Goal: Navigation & Orientation: Find specific page/section

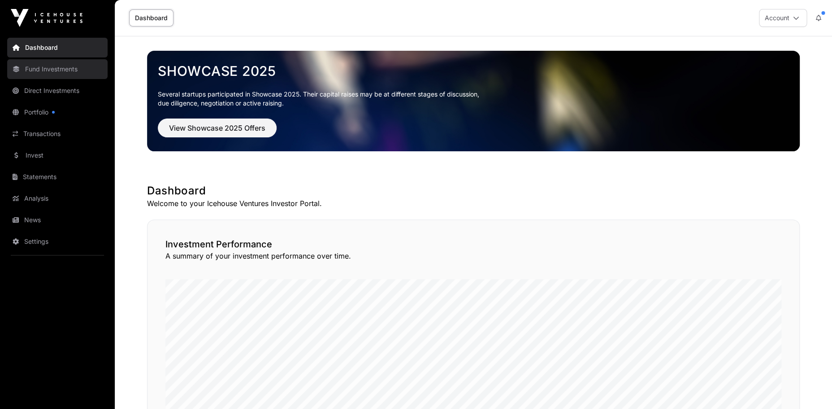
click at [43, 70] on link "Fund Investments" at bounding box center [57, 69] width 100 height 20
click at [44, 70] on link "Fund Investments" at bounding box center [57, 69] width 100 height 20
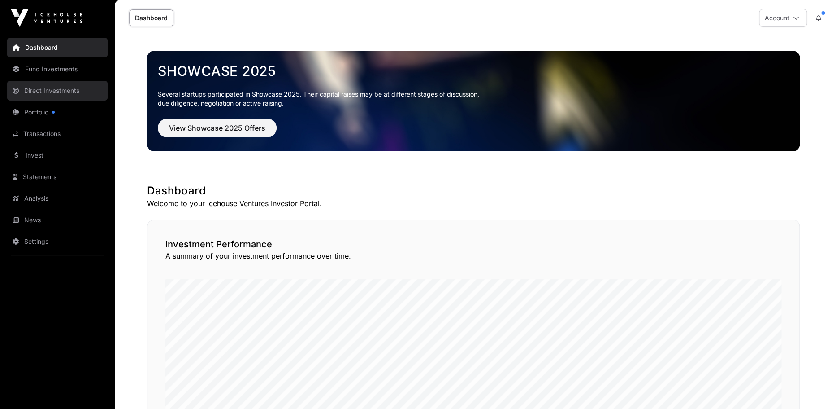
click at [53, 92] on link "Direct Investments" at bounding box center [57, 91] width 100 height 20
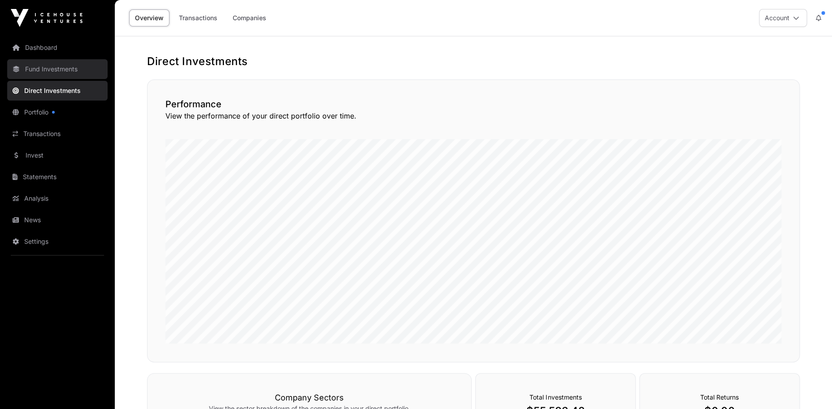
click at [47, 69] on link "Fund Investments" at bounding box center [57, 69] width 100 height 20
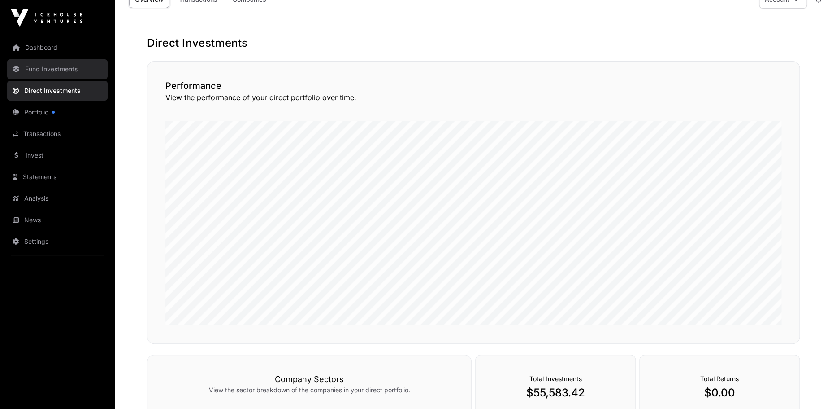
scroll to position [19, 0]
click at [43, 71] on link "Fund Investments" at bounding box center [57, 69] width 100 height 20
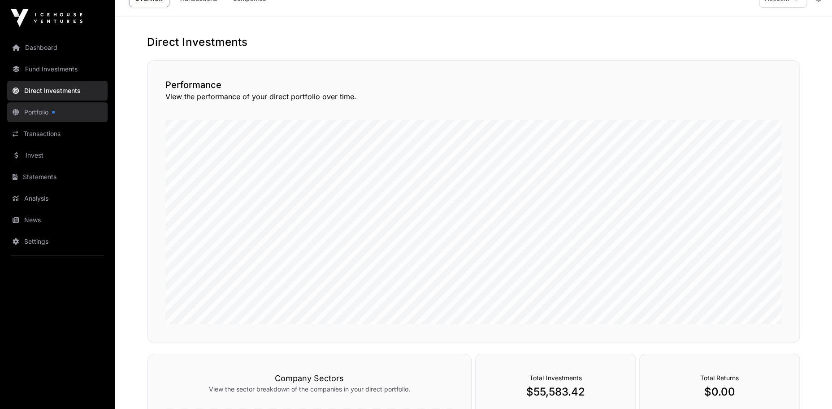
click at [40, 114] on link "Portfolio" at bounding box center [57, 112] width 100 height 20
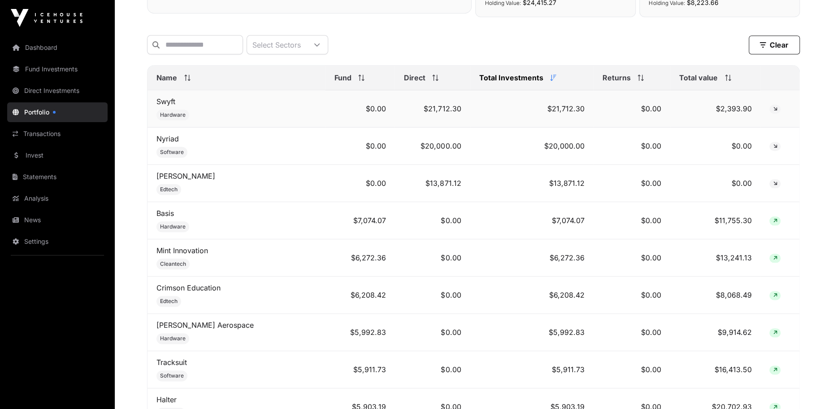
scroll to position [351, 0]
click at [33, 131] on link "Transactions" at bounding box center [57, 134] width 100 height 20
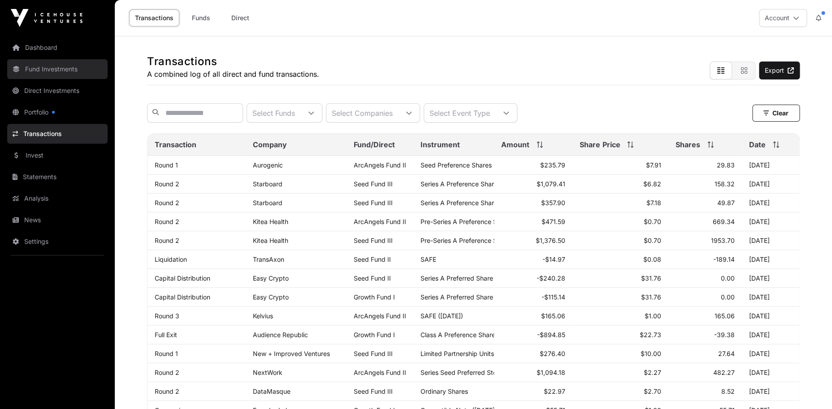
click at [37, 75] on link "Fund Investments" at bounding box center [57, 69] width 100 height 20
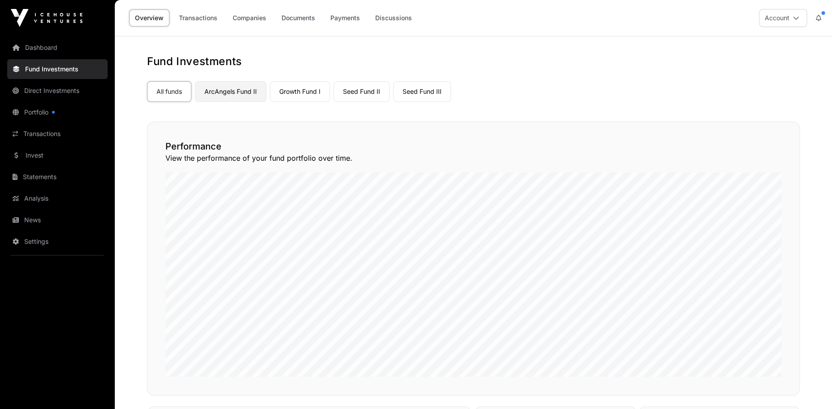
click at [245, 94] on link "ArcAngels Fund II" at bounding box center [230, 91] width 71 height 21
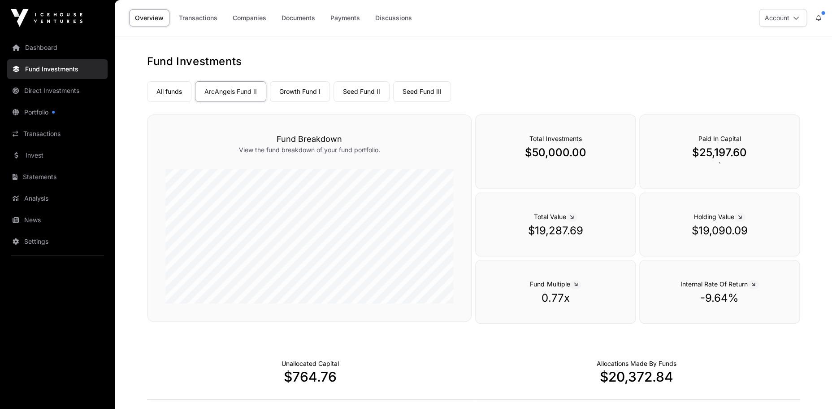
drag, startPoint x: 255, startPoint y: 61, endPoint x: 143, endPoint y: 64, distance: 112.2
click at [144, 64] on div "Fund Investments All funds ArcAngels Fund II Growth Fund I Seed Fund II Seed Fu…" at bounding box center [473, 316] width 689 height 524
click at [142, 64] on div "Fund Investments All funds ArcAngels Fund II Growth Fund I Seed Fund II Seed Fu…" at bounding box center [473, 316] width 689 height 524
drag, startPoint x: 144, startPoint y: 61, endPoint x: 243, endPoint y: 61, distance: 98.2
click at [243, 61] on div "Fund Investments All funds ArcAngels Fund II Growth Fund I Seed Fund II Seed Fu…" at bounding box center [473, 316] width 689 height 524
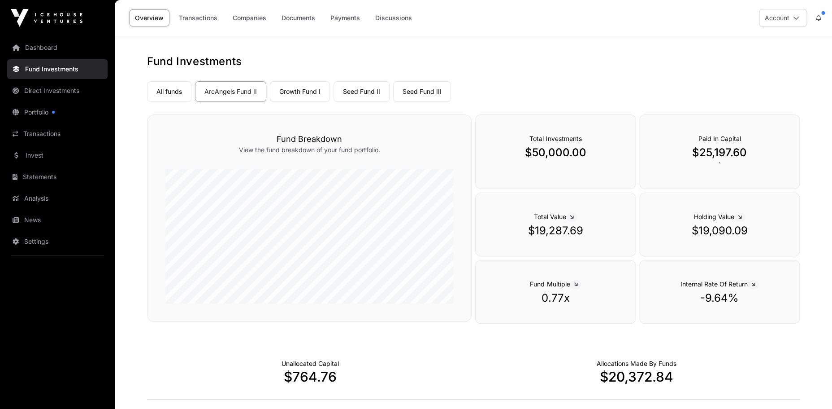
click at [263, 60] on h1 "Fund Investments" at bounding box center [473, 61] width 653 height 14
drag, startPoint x: 148, startPoint y: 62, endPoint x: 246, endPoint y: 61, distance: 97.8
click at [246, 61] on h1 "Fund Investments" at bounding box center [473, 61] width 653 height 14
click at [251, 61] on h1 "Fund Investments" at bounding box center [473, 61] width 653 height 14
drag, startPoint x: 151, startPoint y: 63, endPoint x: 244, endPoint y: 59, distance: 92.9
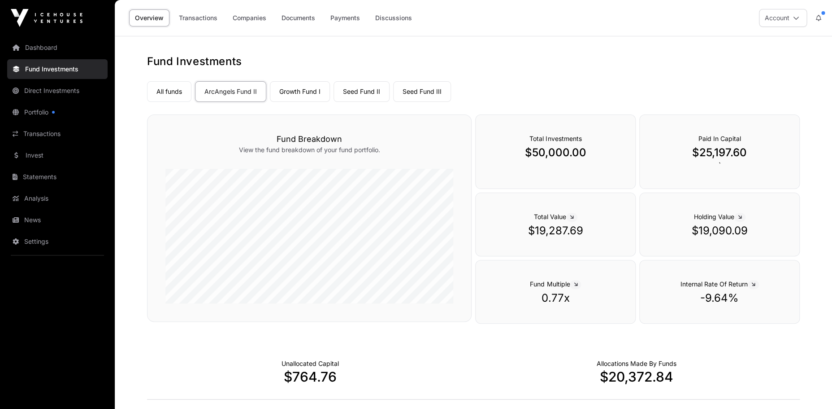
click at [244, 59] on h1 "Fund Investments" at bounding box center [473, 61] width 653 height 14
click at [321, 68] on h1 "Fund Investments" at bounding box center [473, 61] width 653 height 14
click at [244, 18] on link "Companies" at bounding box center [249, 17] width 45 height 17
